Goal: Check status: Check status

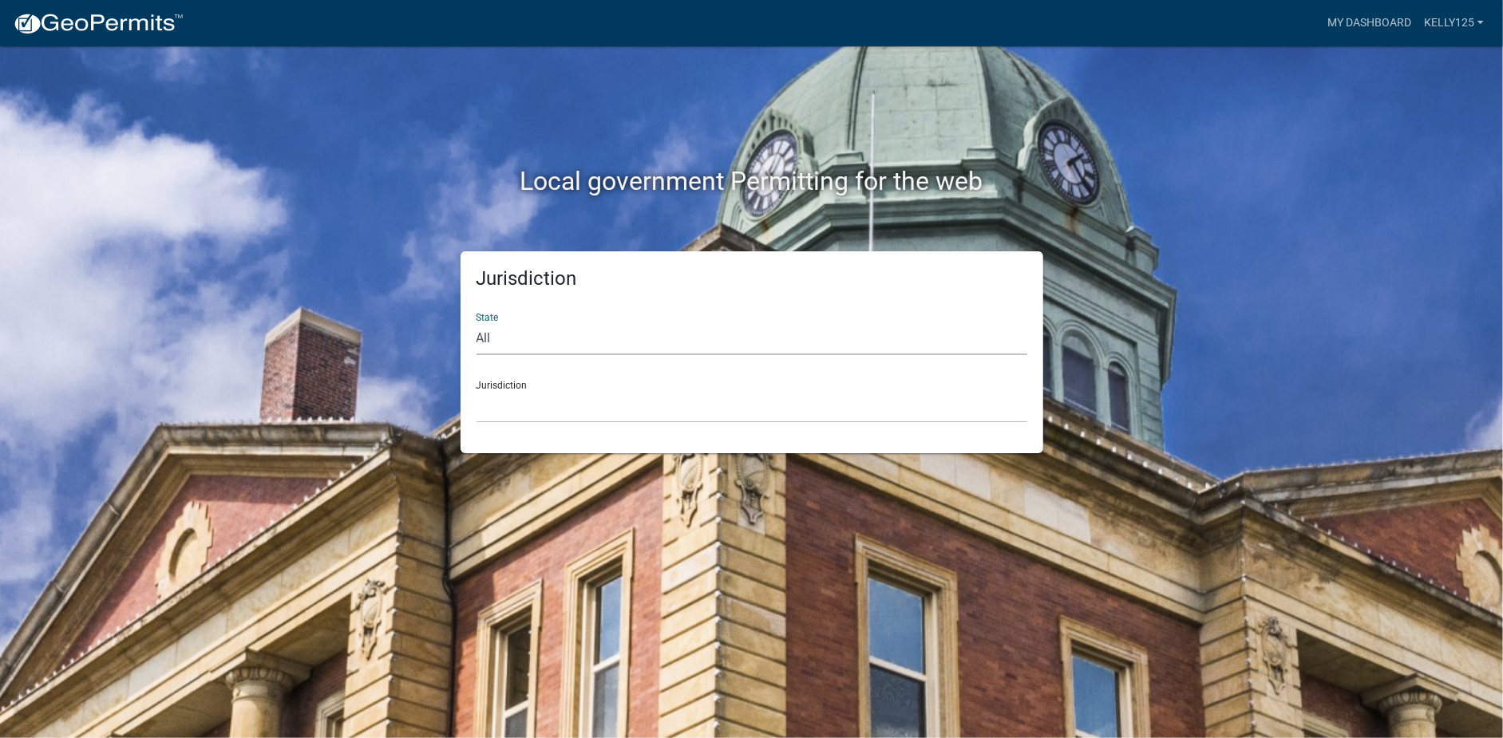
click at [602, 335] on select "All [US_STATE] [US_STATE] [US_STATE] [US_STATE] [US_STATE] [US_STATE] [US_STATE…" at bounding box center [751, 338] width 551 height 33
select select "[US_STATE]"
click at [476, 322] on select "All [US_STATE] [US_STATE] [US_STATE] [US_STATE] [US_STATE] [US_STATE] [US_STATE…" at bounding box center [751, 338] width 551 height 33
click at [544, 401] on select "[GEOGRAPHIC_DATA], [US_STATE][PERSON_NAME][GEOGRAPHIC_DATA], [US_STATE][PERSON_…" at bounding box center [751, 406] width 551 height 33
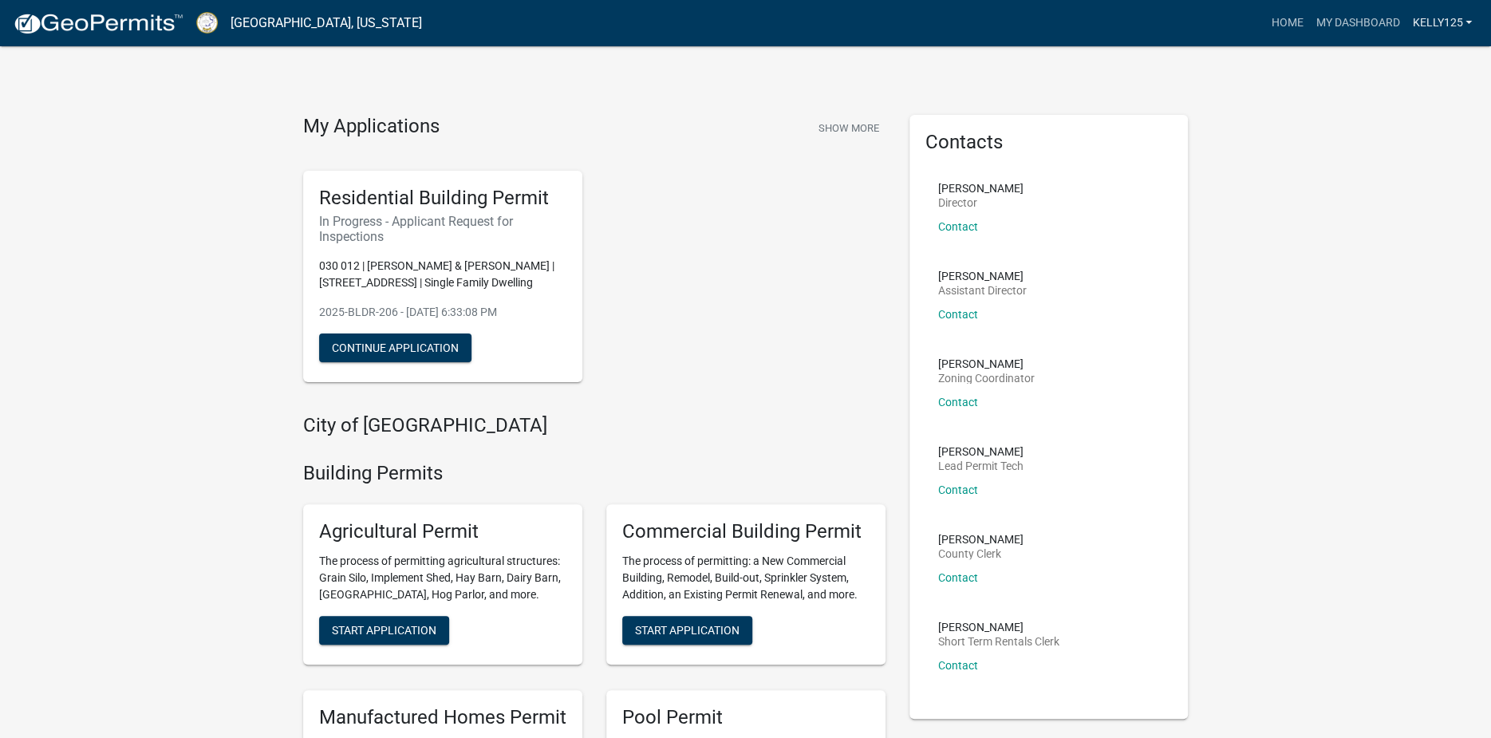
click at [1423, 25] on link "Kelly125" at bounding box center [1442, 23] width 73 height 30
click at [1414, 64] on link "Account" at bounding box center [1415, 65] width 128 height 38
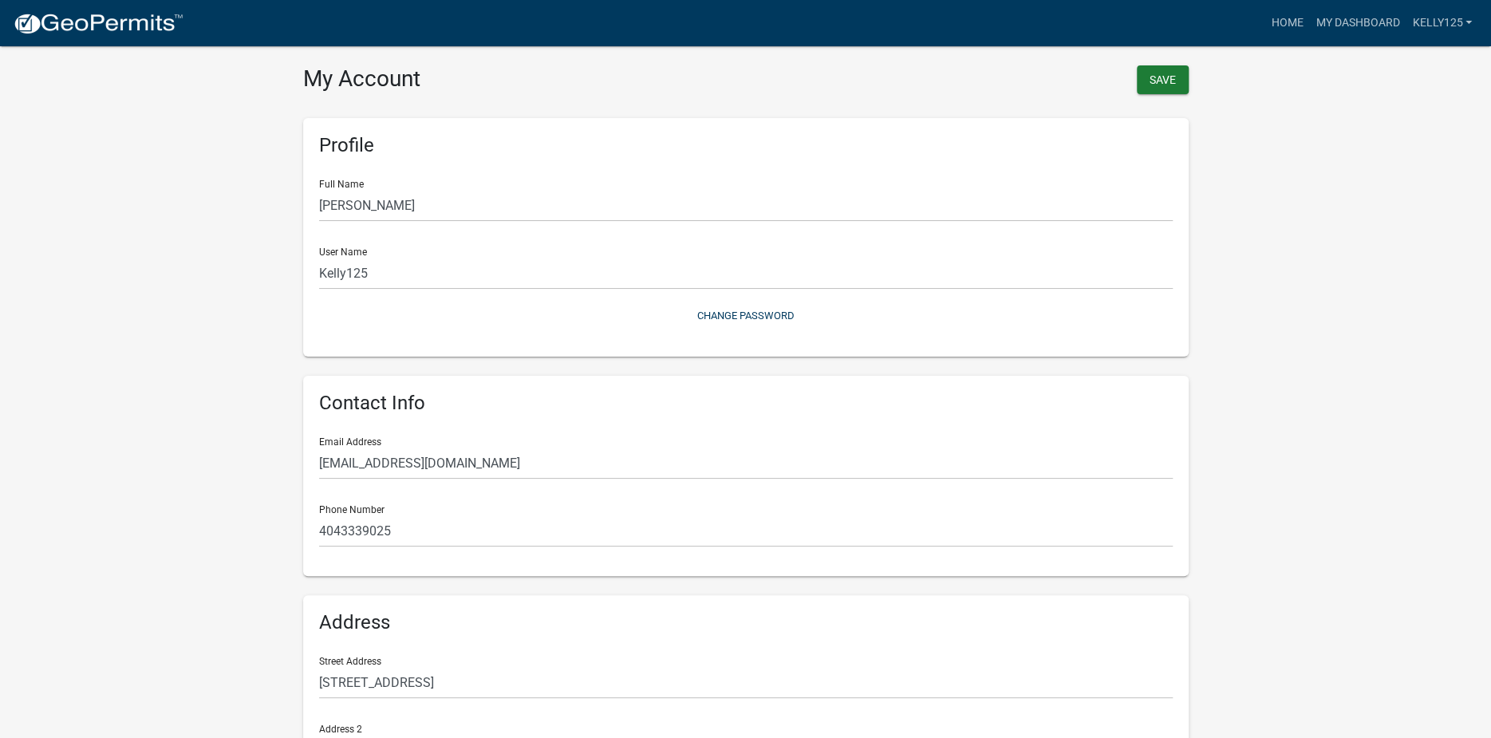
scroll to position [191, 0]
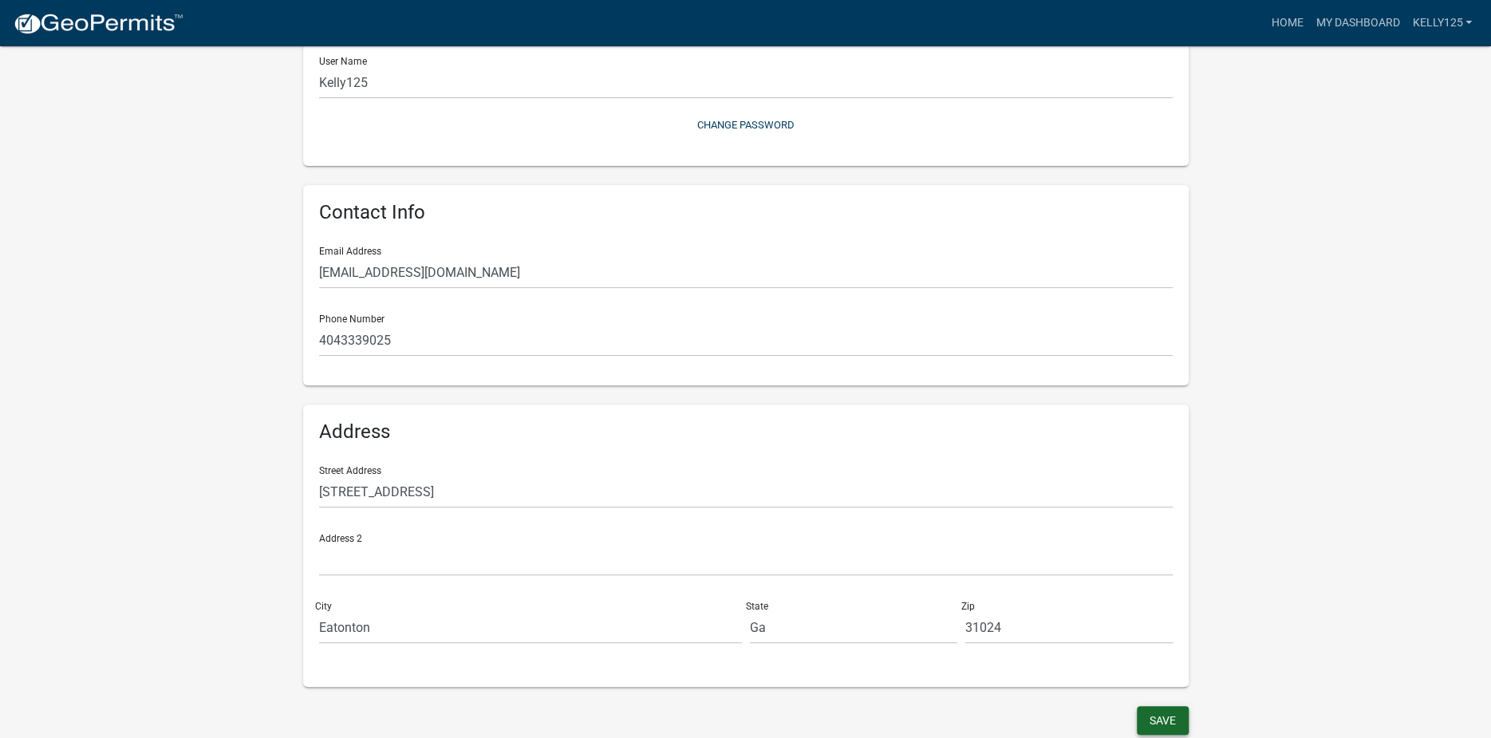
click at [1179, 727] on button "Save" at bounding box center [1163, 720] width 52 height 29
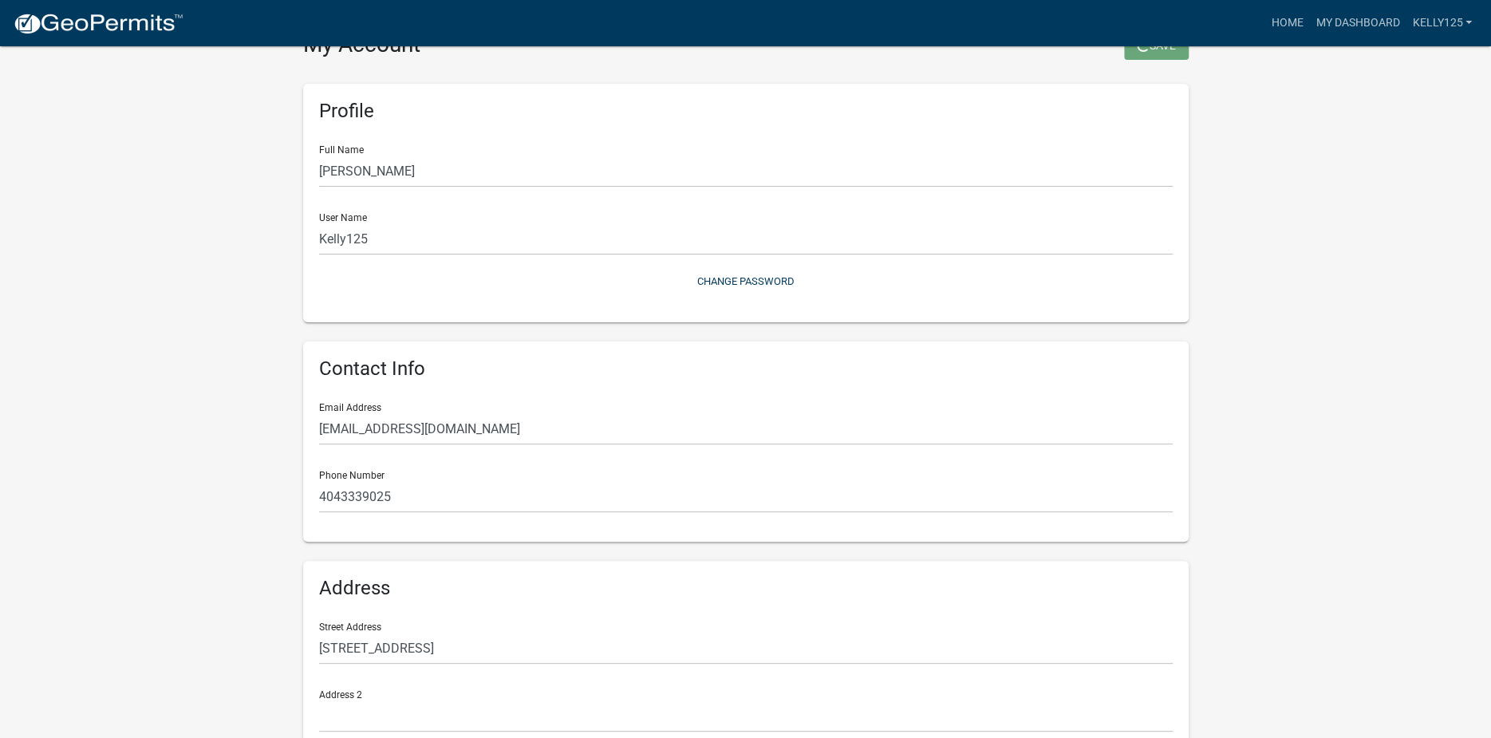
scroll to position [0, 0]
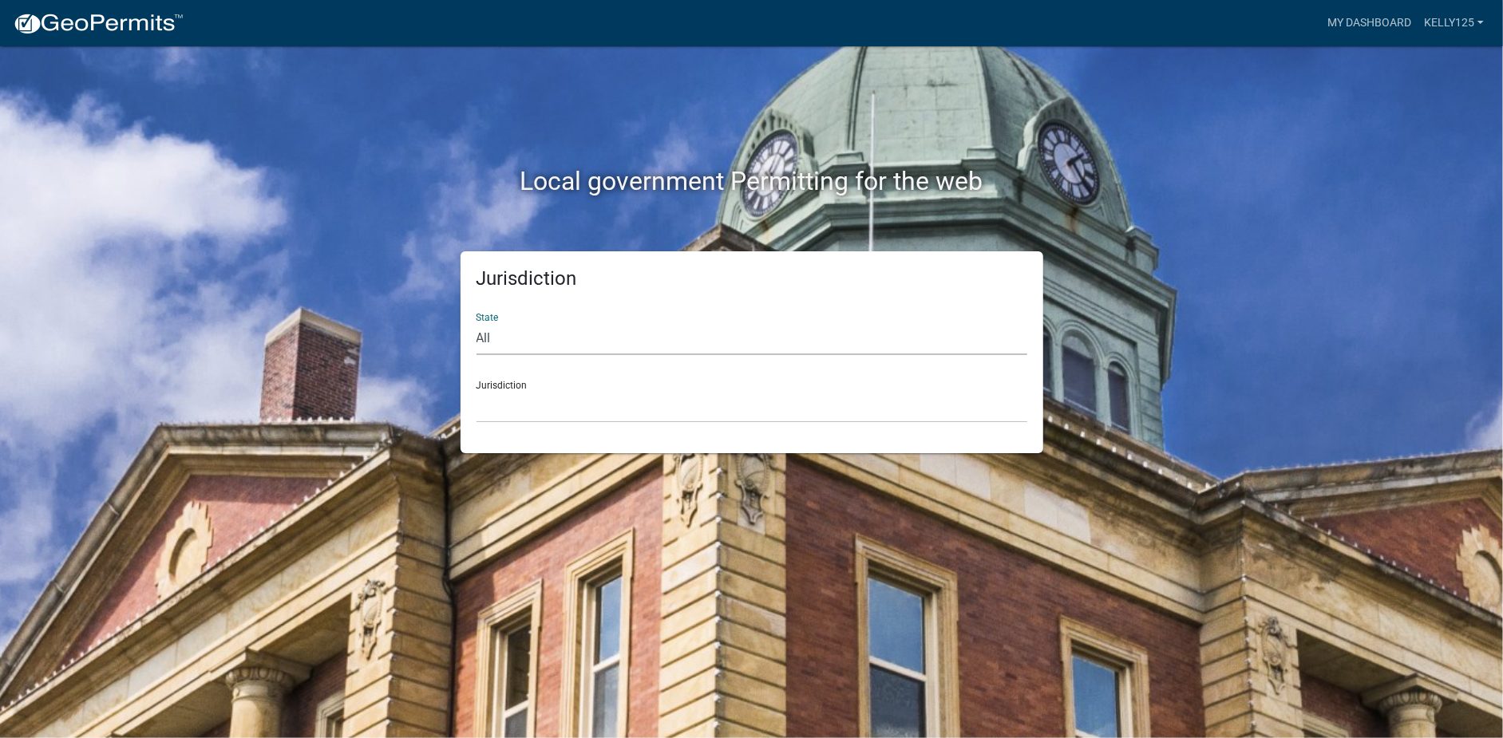
click at [513, 346] on select "All [US_STATE] [US_STATE] [US_STATE] [US_STATE] [US_STATE] [US_STATE] [US_STATE…" at bounding box center [751, 338] width 551 height 33
select select "[US_STATE]"
click at [476, 322] on select "All [US_STATE] [US_STATE] [US_STATE] [US_STATE] [US_STATE] [US_STATE] [US_STATE…" at bounding box center [751, 338] width 551 height 33
click at [501, 418] on select "[GEOGRAPHIC_DATA], [US_STATE][PERSON_NAME][GEOGRAPHIC_DATA], [US_STATE][PERSON_…" at bounding box center [751, 406] width 551 height 33
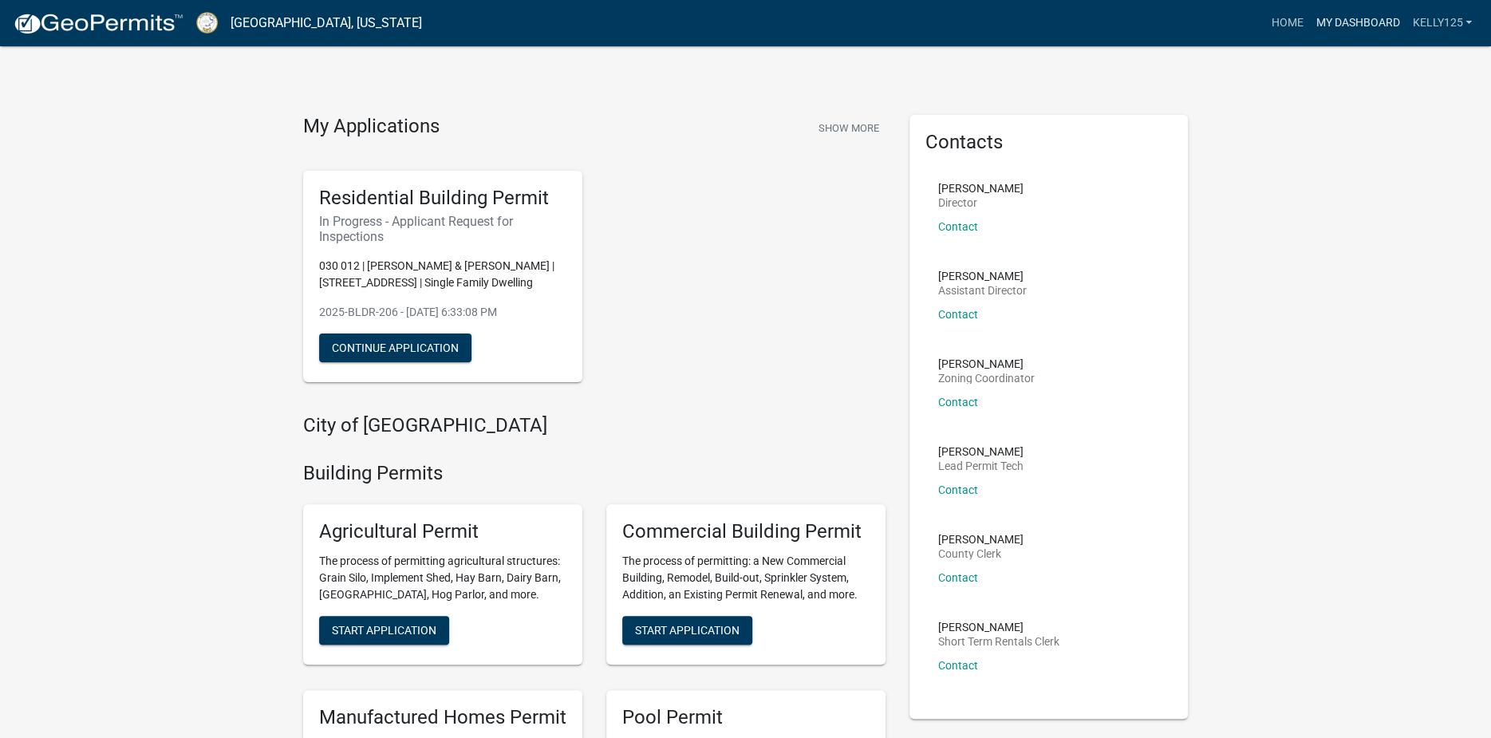
click at [1372, 14] on link "My Dashboard" at bounding box center [1358, 23] width 97 height 30
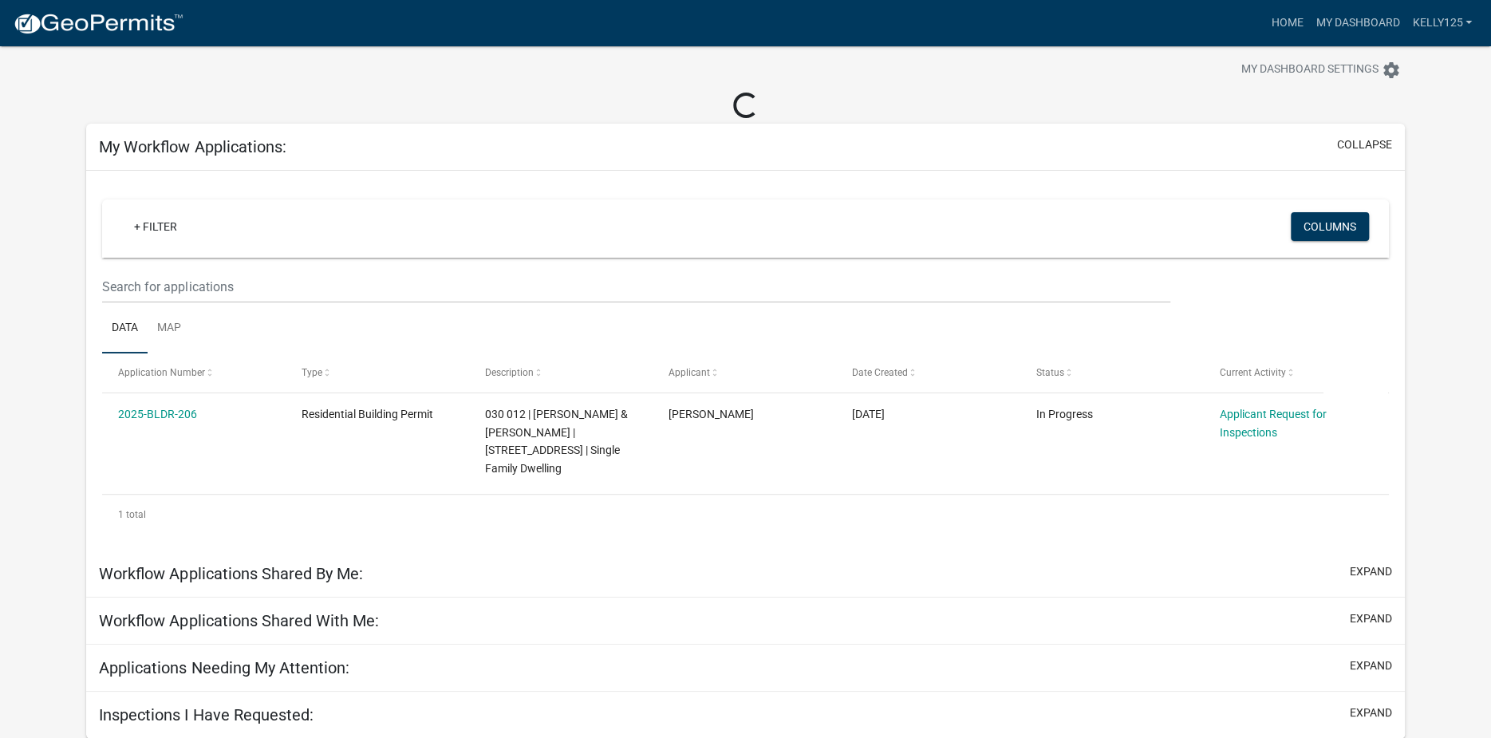
scroll to position [46, 0]
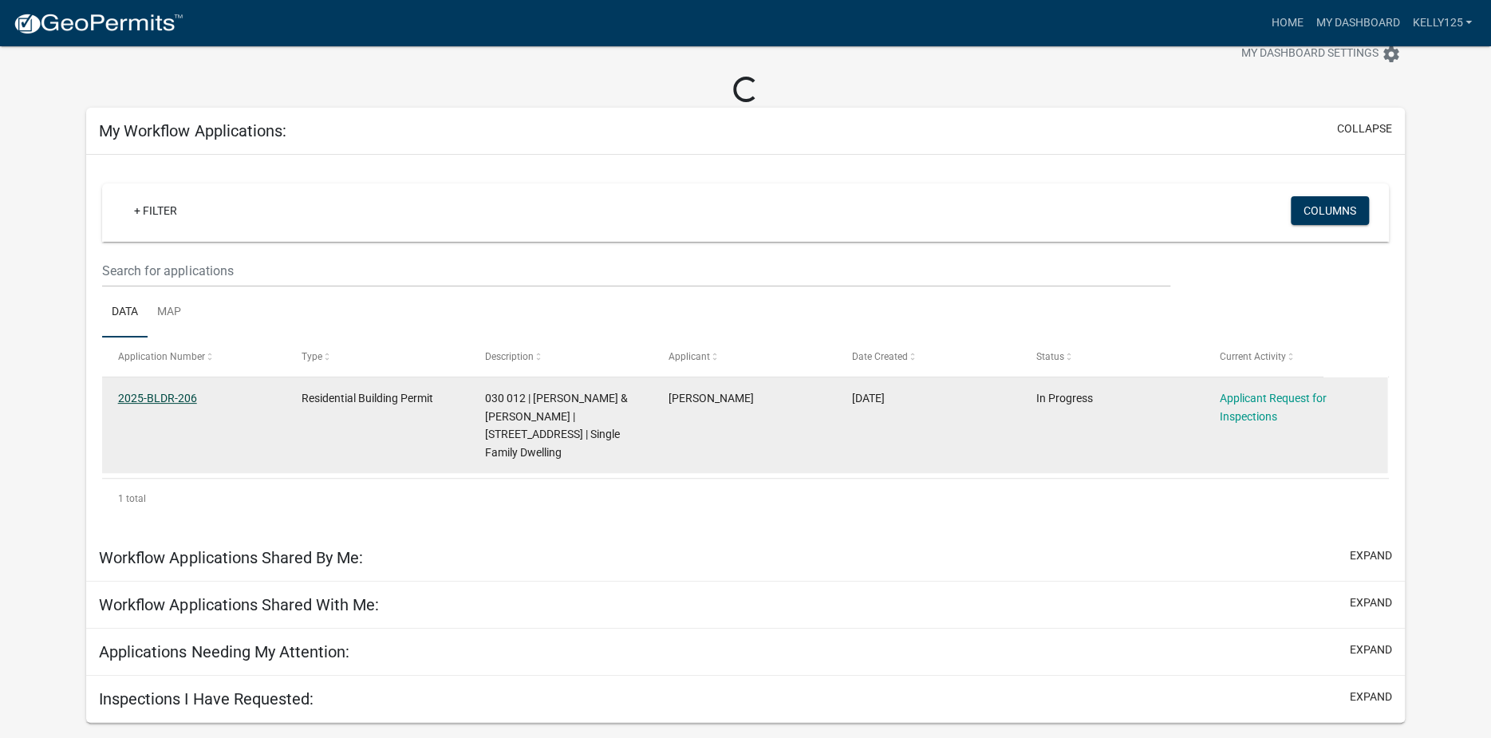
click at [168, 397] on datatable-body-cell "2025-BLDR-206" at bounding box center [194, 425] width 184 height 96
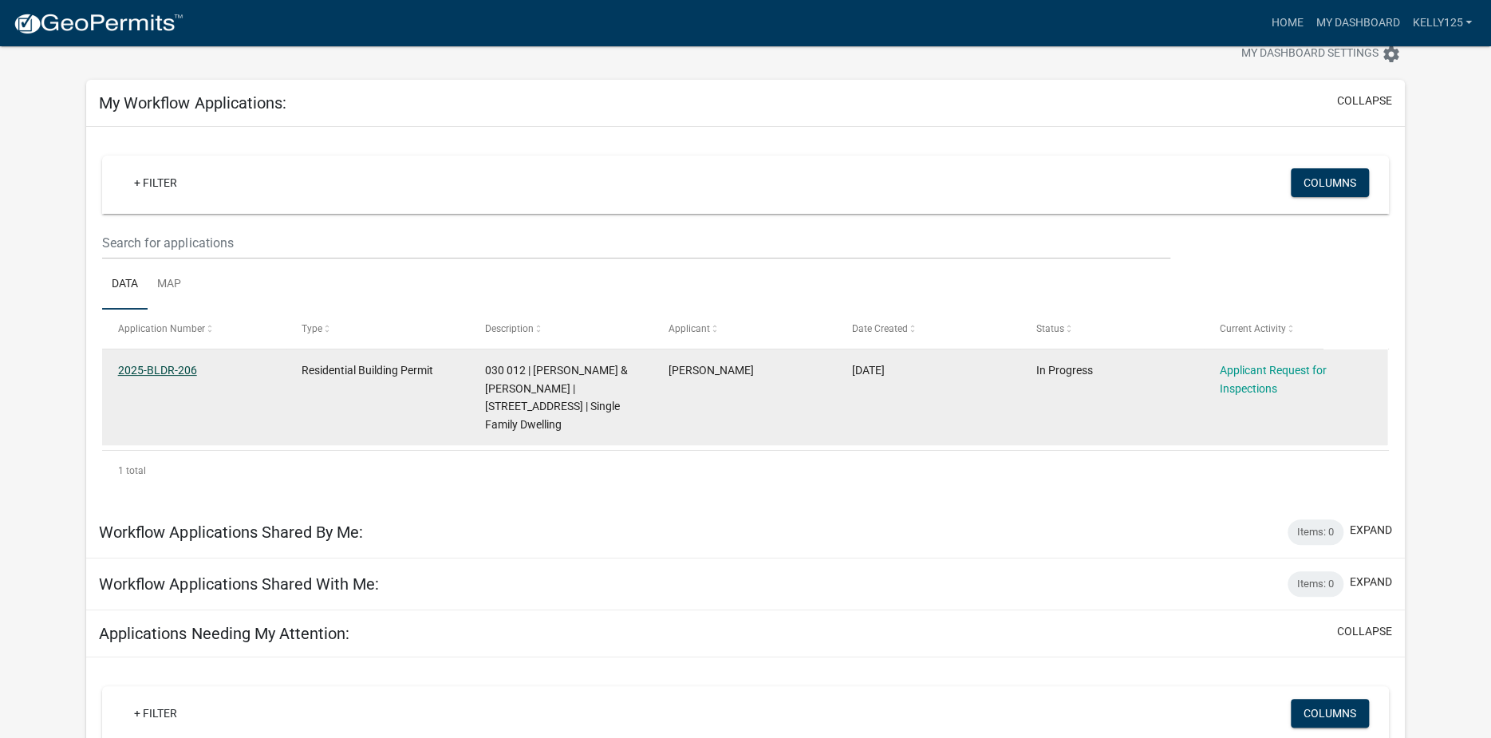
click at [161, 369] on link "2025-BLDR-206" at bounding box center [157, 370] width 79 height 13
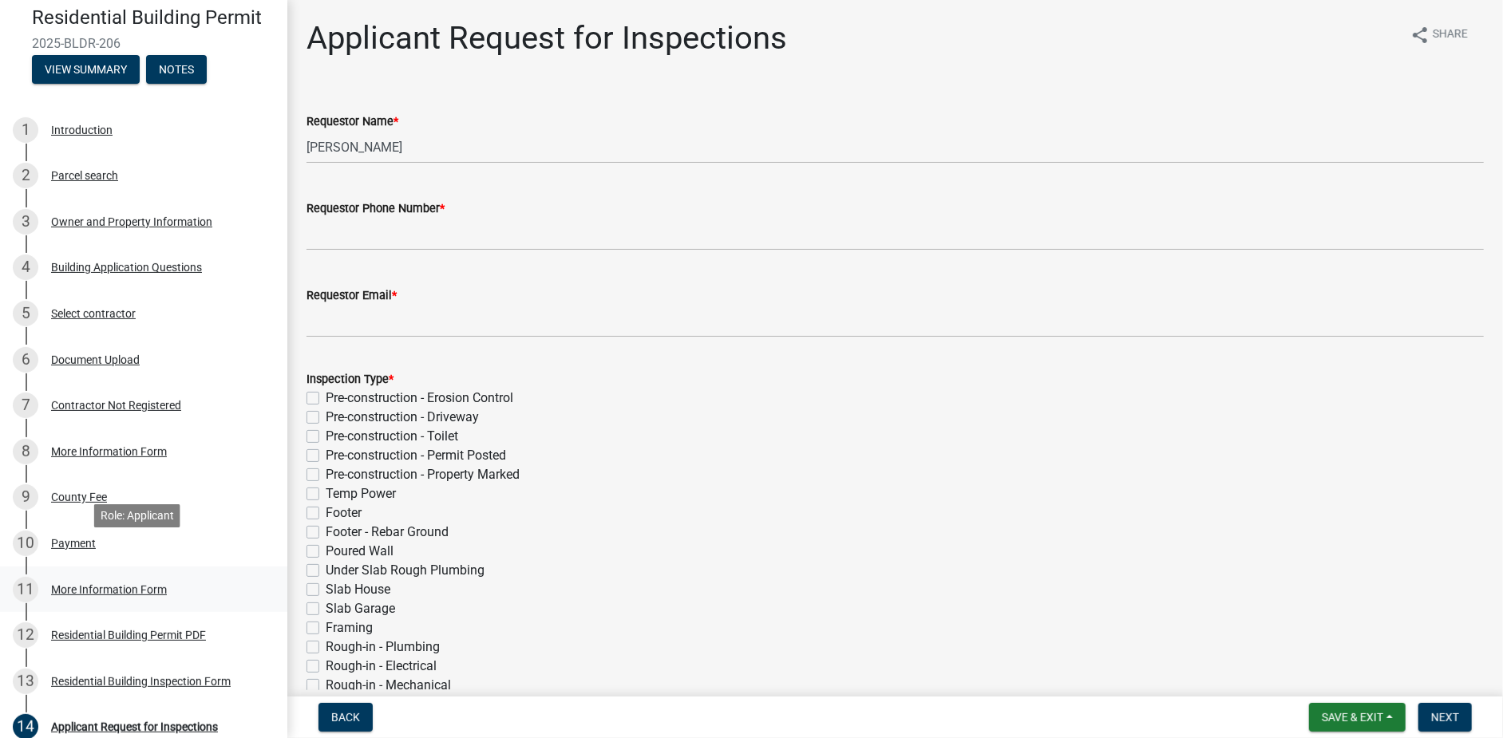
scroll to position [160, 0]
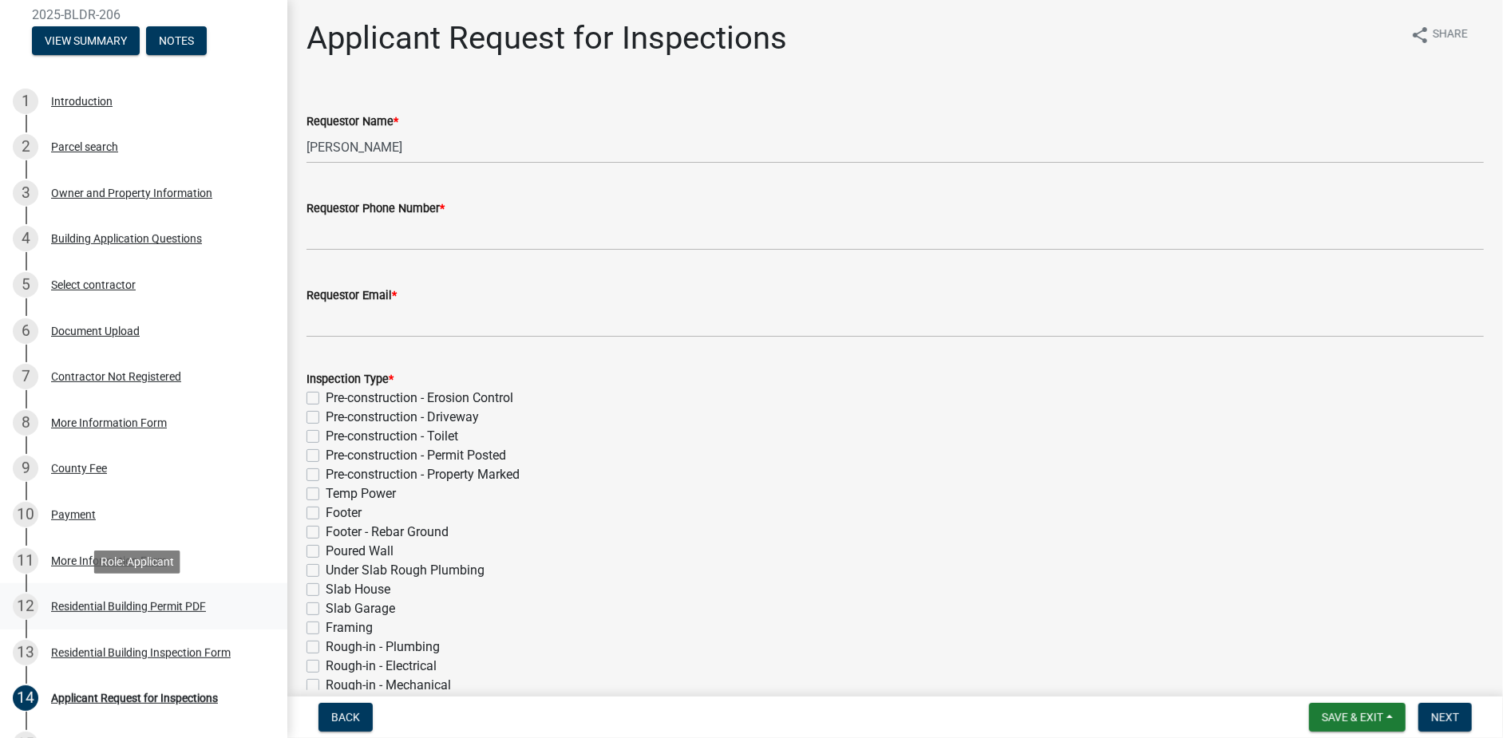
click at [184, 609] on div "Residential Building Permit PDF" at bounding box center [128, 606] width 155 height 11
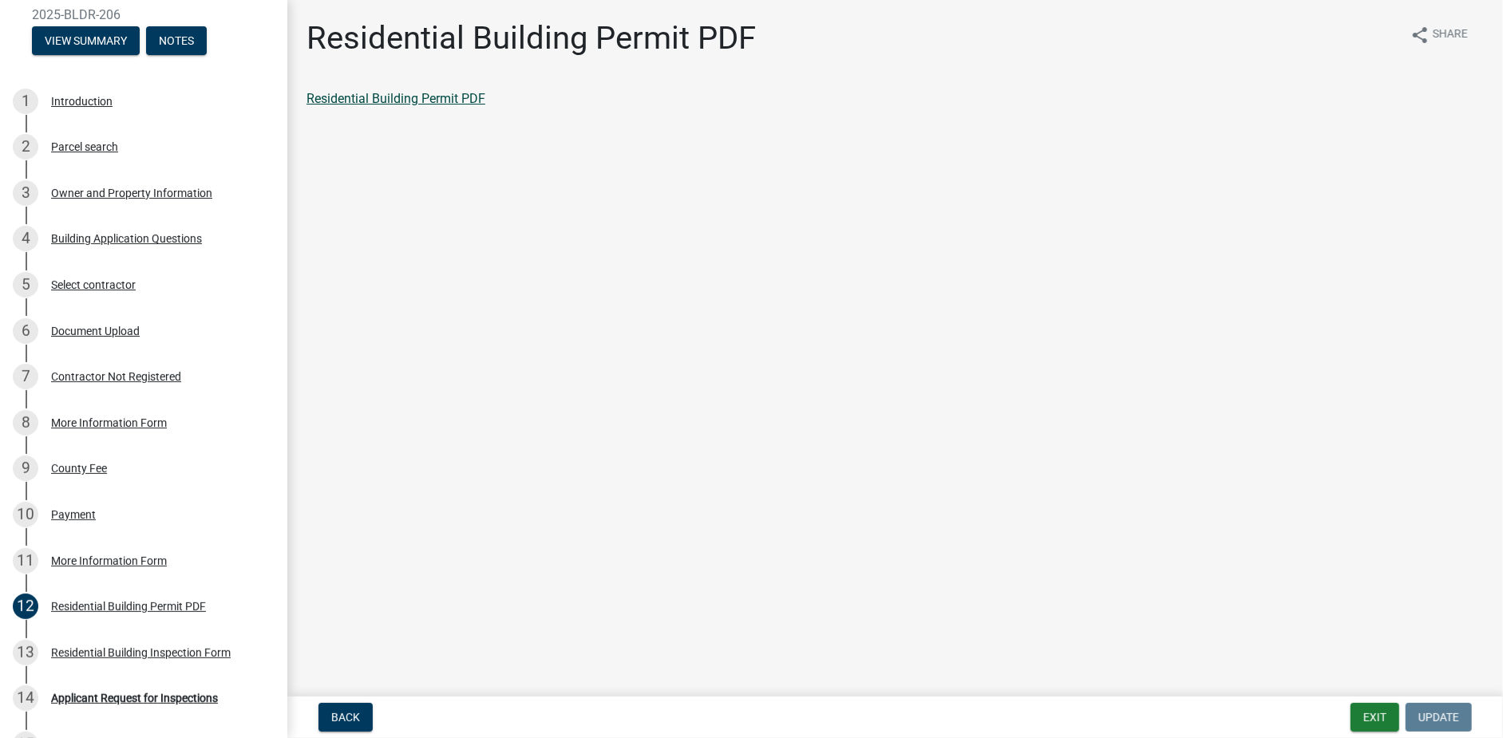
click at [456, 97] on link "Residential Building Permit PDF" at bounding box center [395, 98] width 179 height 15
click at [136, 652] on div "Residential Building Inspection Form" at bounding box center [141, 652] width 180 height 11
click at [476, 102] on link "Residential Building Inspection Form" at bounding box center [409, 98] width 206 height 15
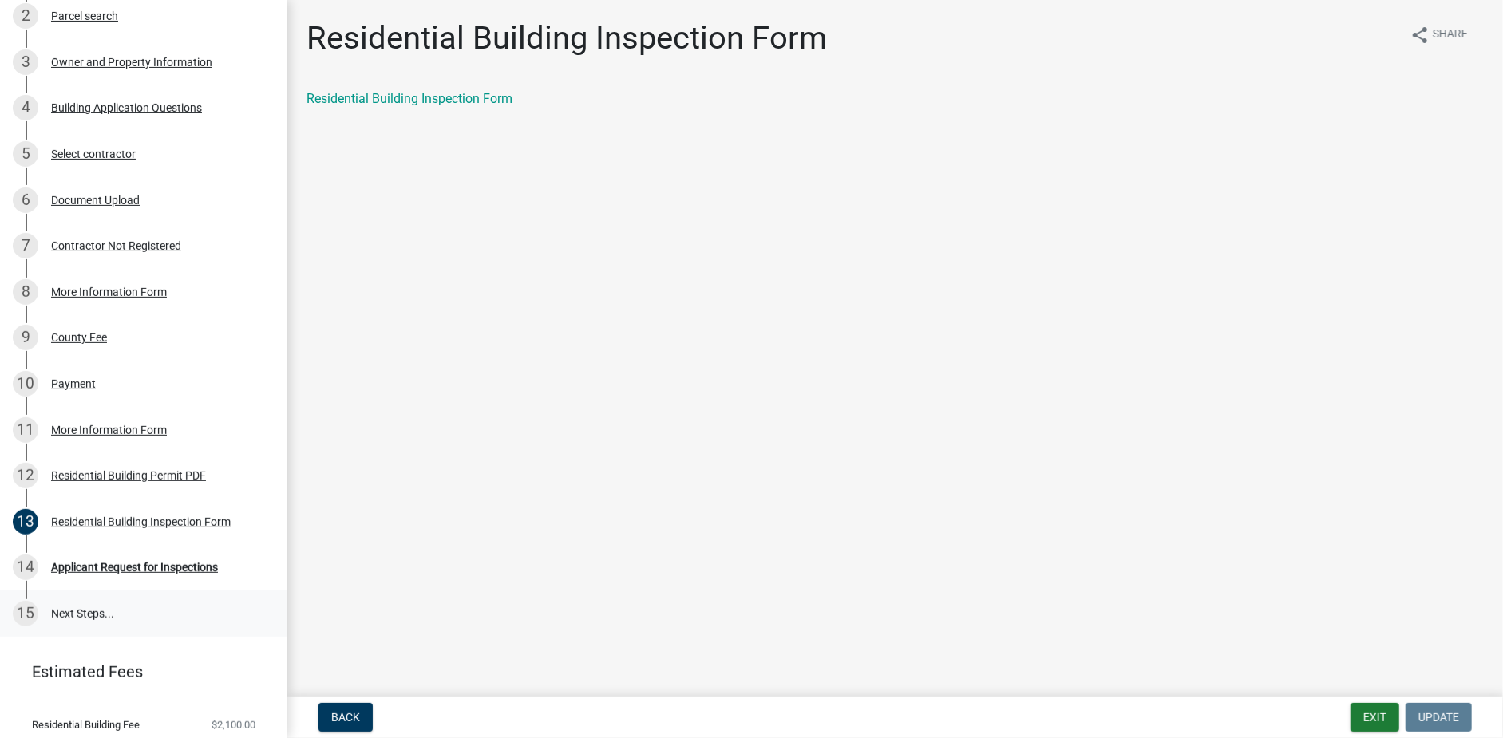
scroll to position [319, 0]
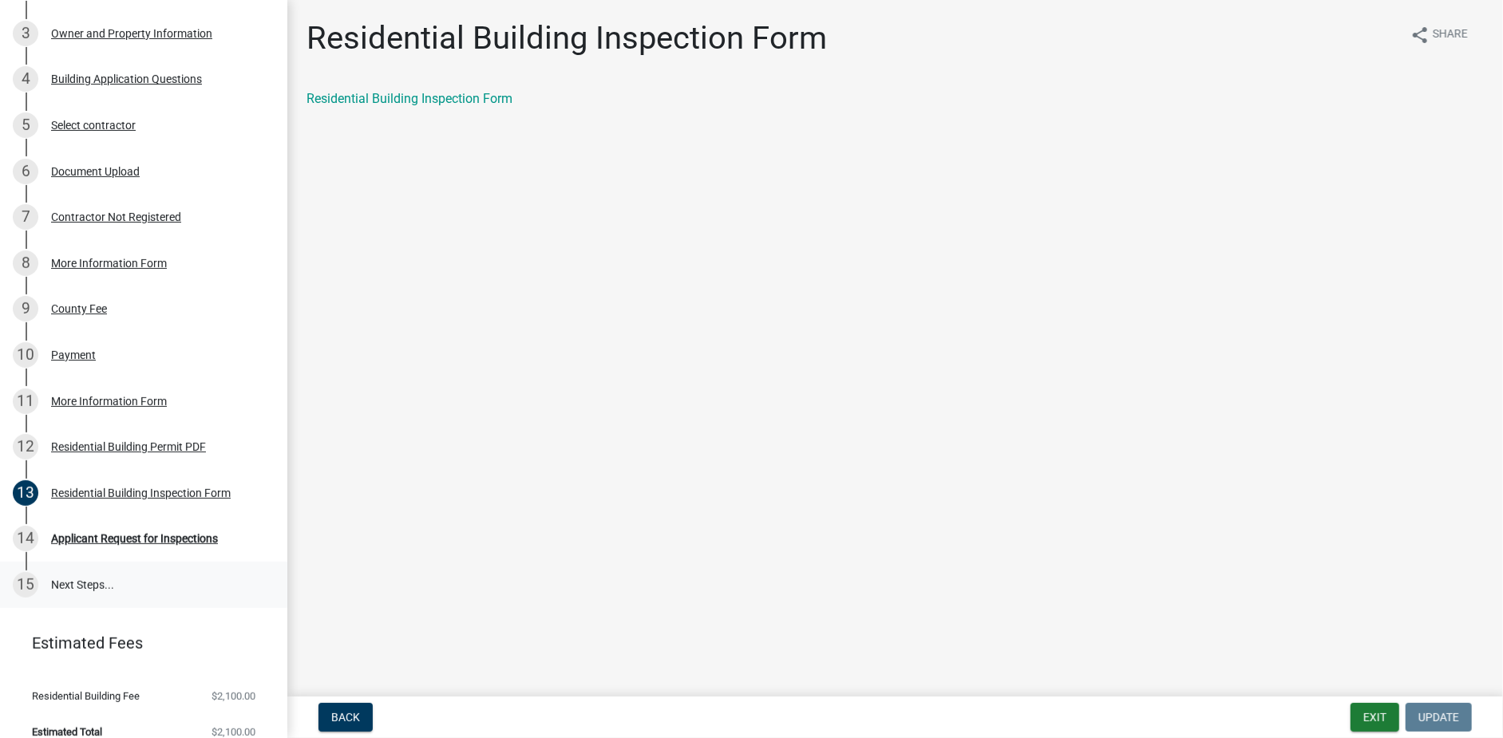
click at [89, 589] on link "15 Next Steps..." at bounding box center [143, 585] width 287 height 46
